Goal: Obtain resource: Obtain resource

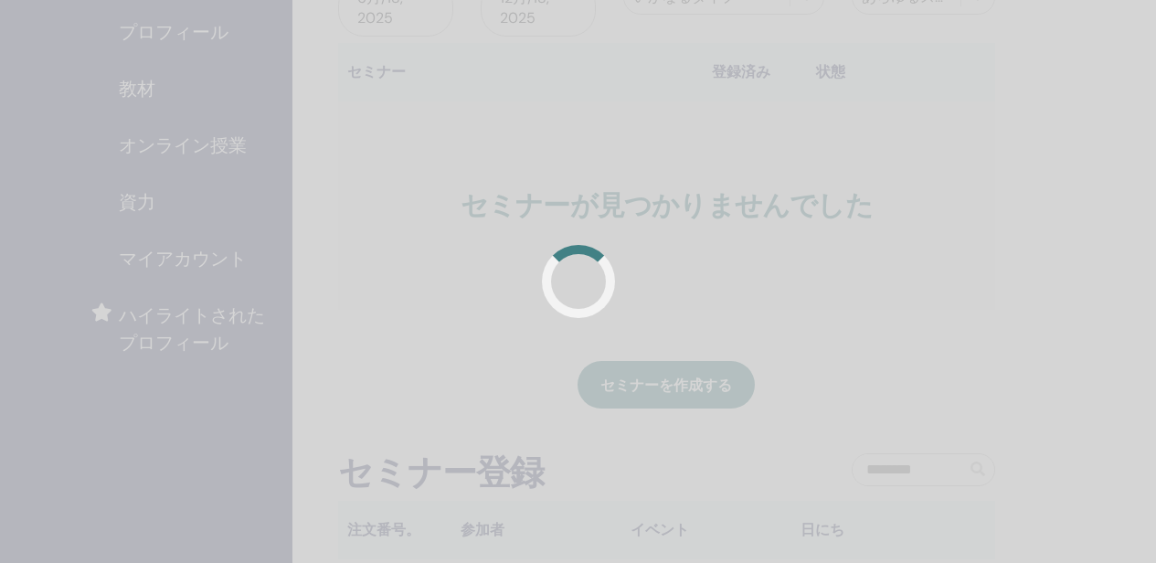
scroll to position [274, 0]
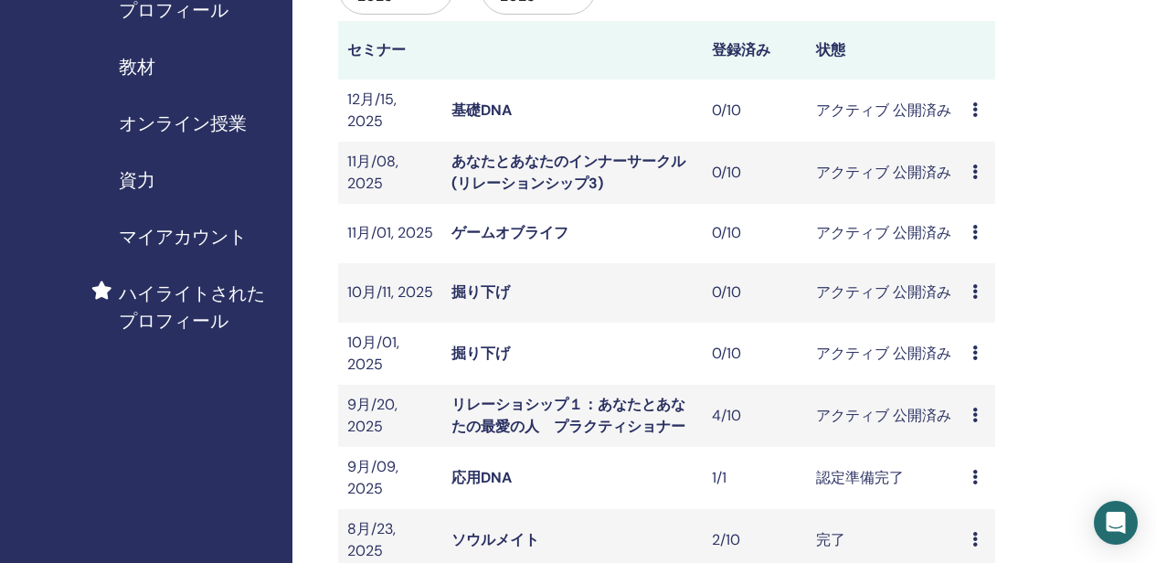
click at [143, 193] on span "資力" at bounding box center [137, 179] width 37 height 27
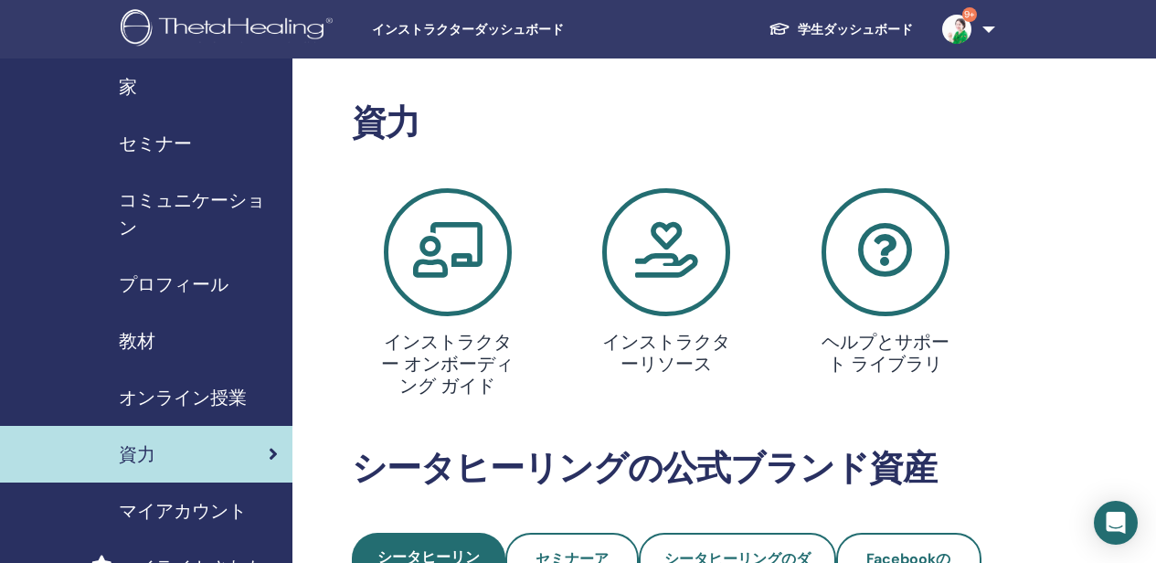
click at [146, 336] on span "教材" at bounding box center [137, 340] width 37 height 27
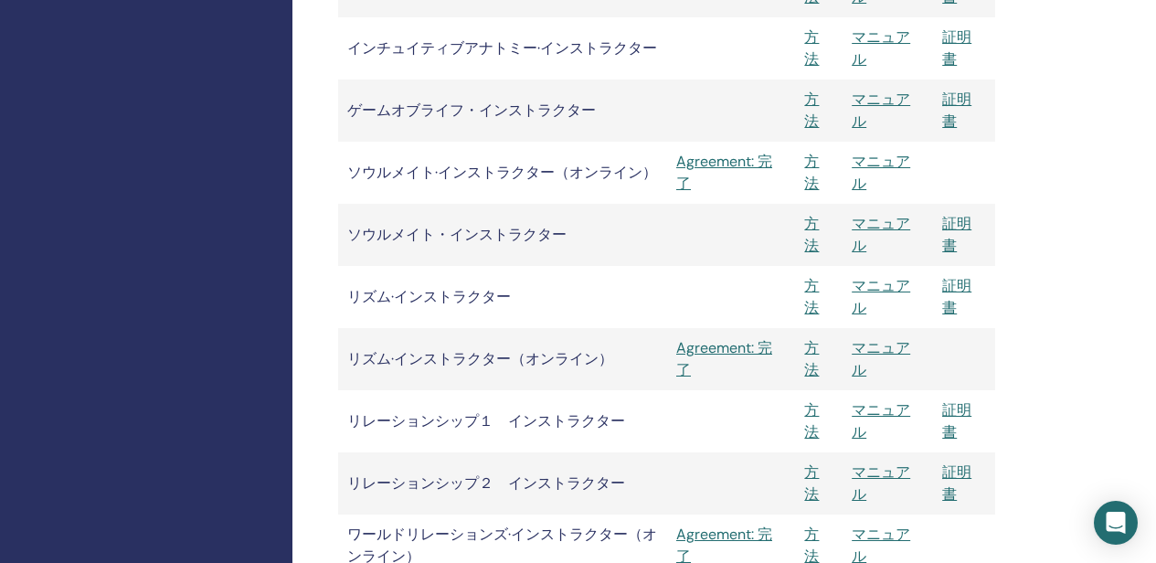
scroll to position [2651, 0]
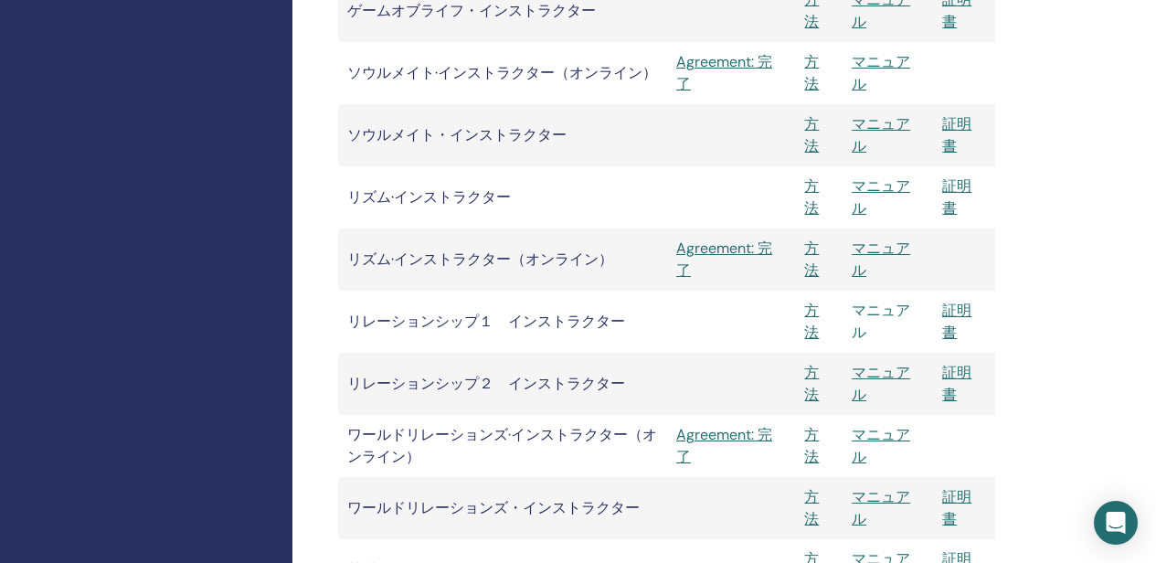
click at [881, 313] on link "マニュアル" at bounding box center [881, 321] width 59 height 41
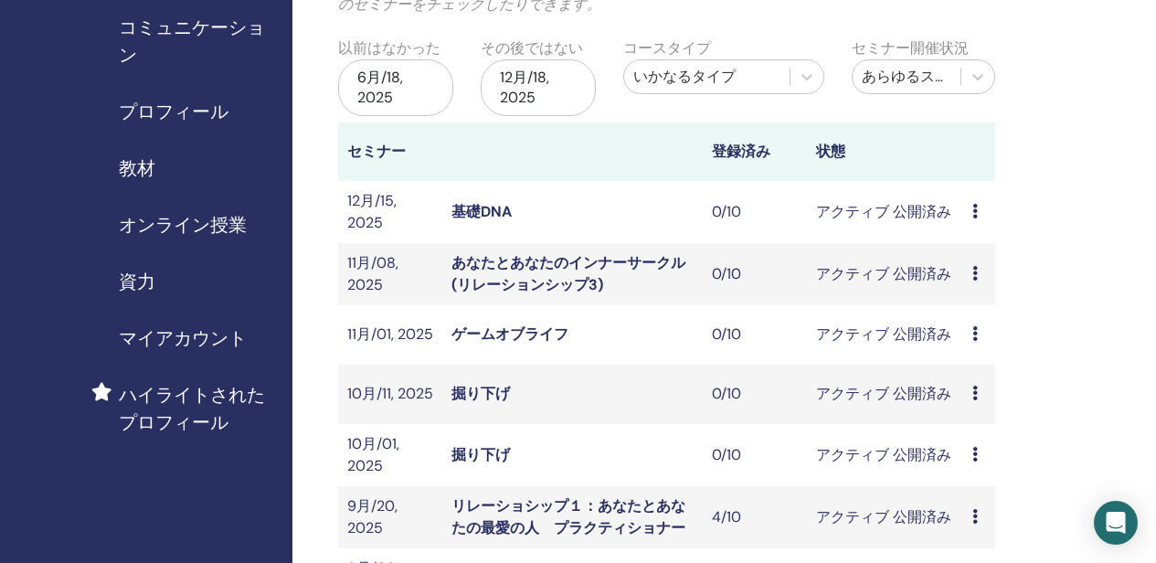
scroll to position [183, 0]
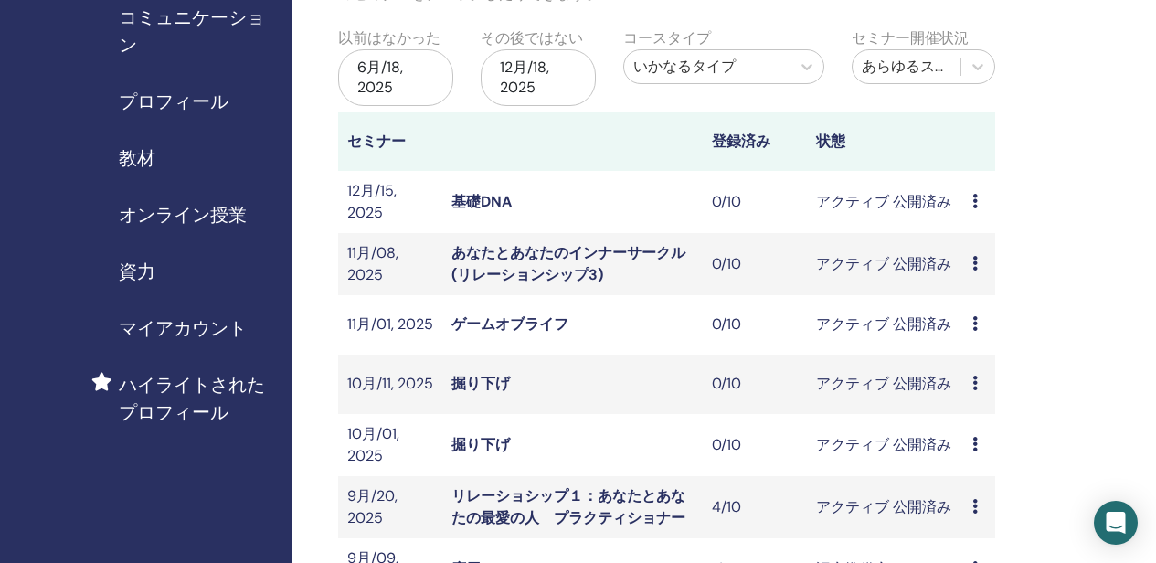
click at [153, 163] on span "教材" at bounding box center [137, 157] width 37 height 27
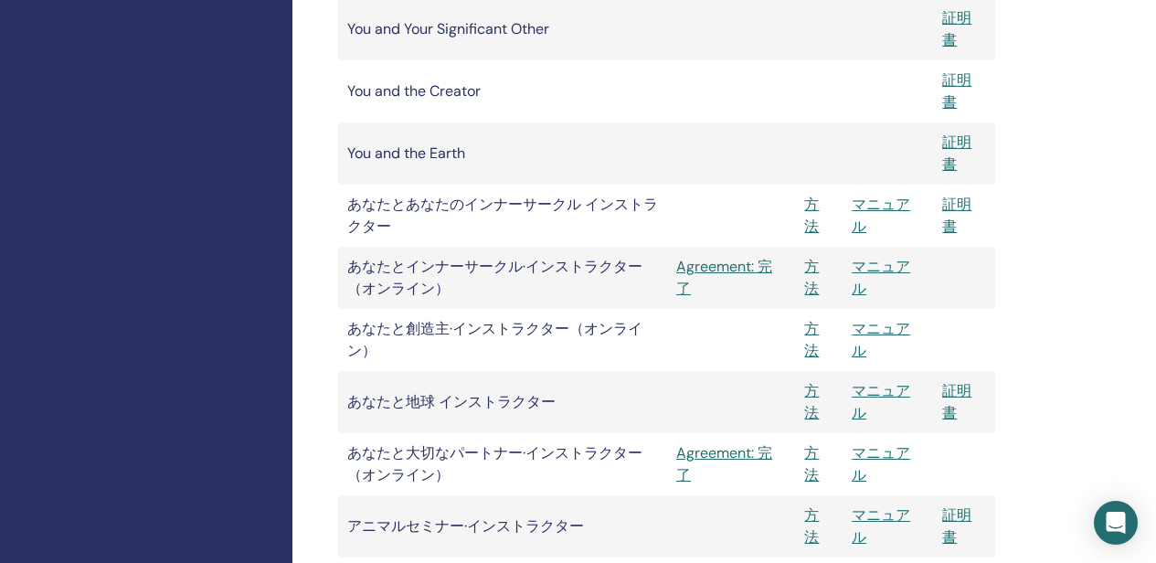
scroll to position [2103, 0]
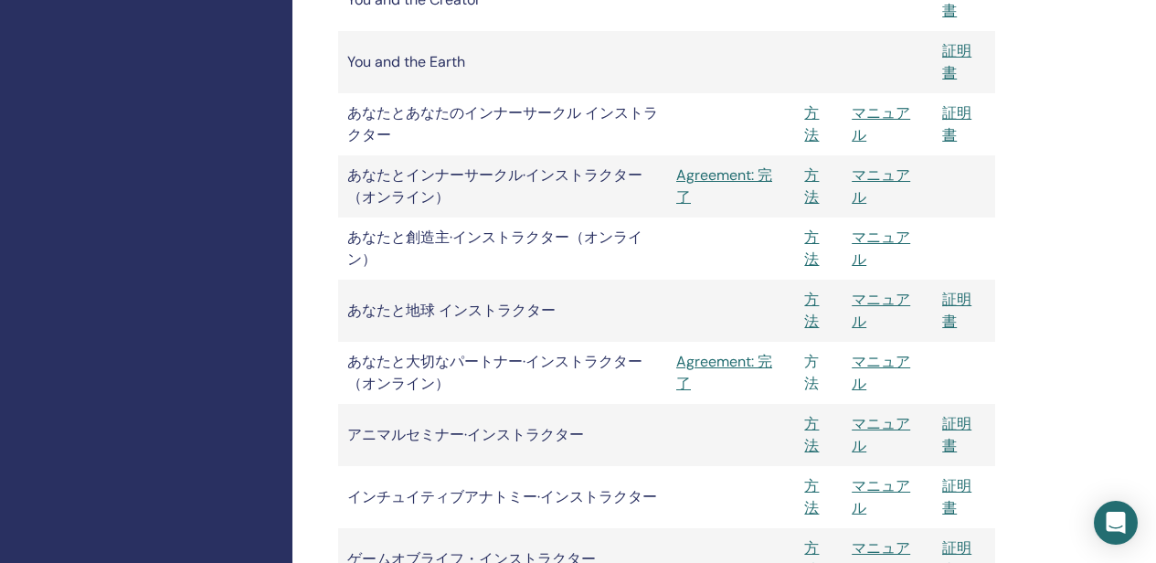
click at [817, 367] on link "方法" at bounding box center [811, 372] width 15 height 41
